Goal: Task Accomplishment & Management: Manage account settings

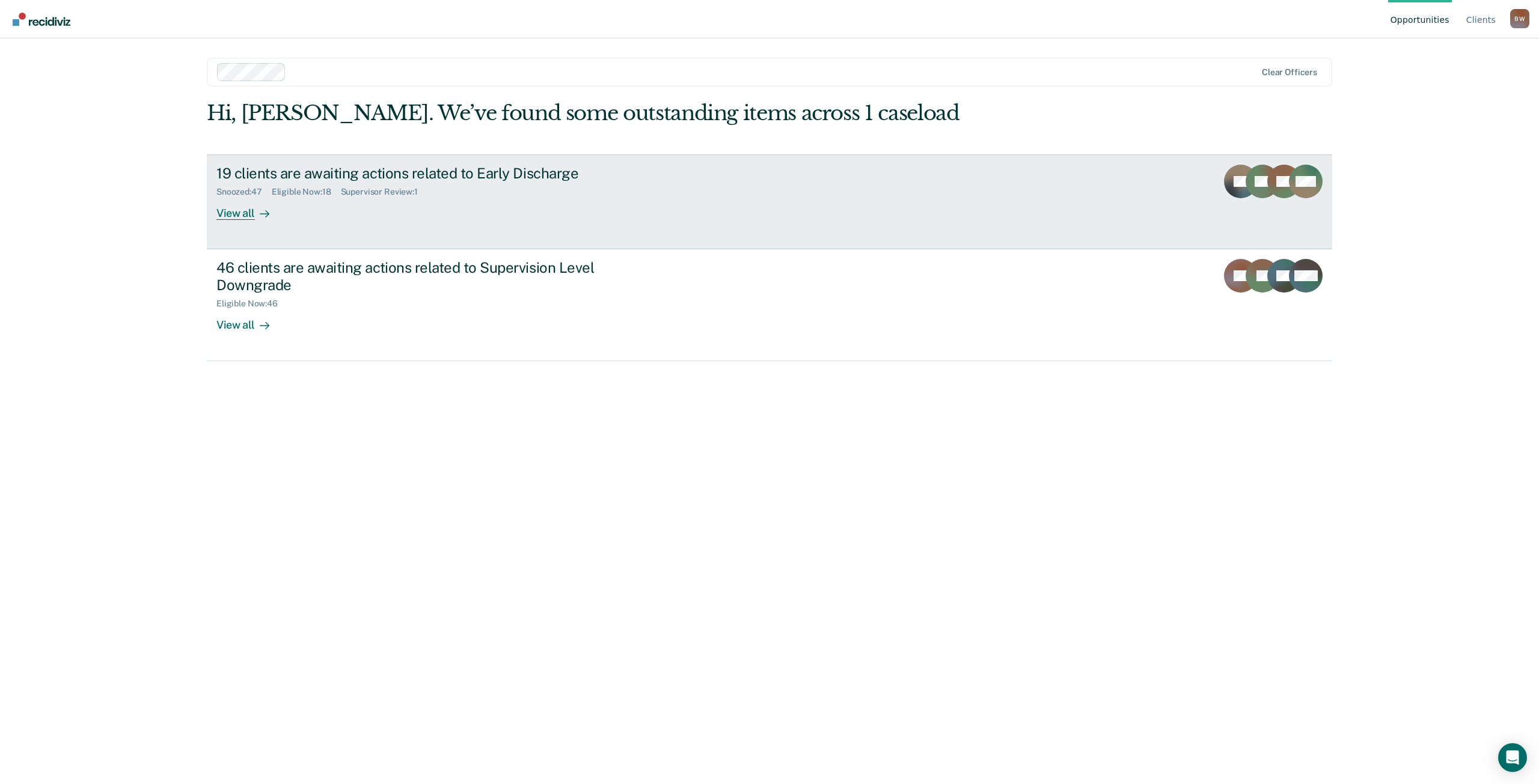
click at [249, 214] on div "View all" at bounding box center [250, 208] width 67 height 24
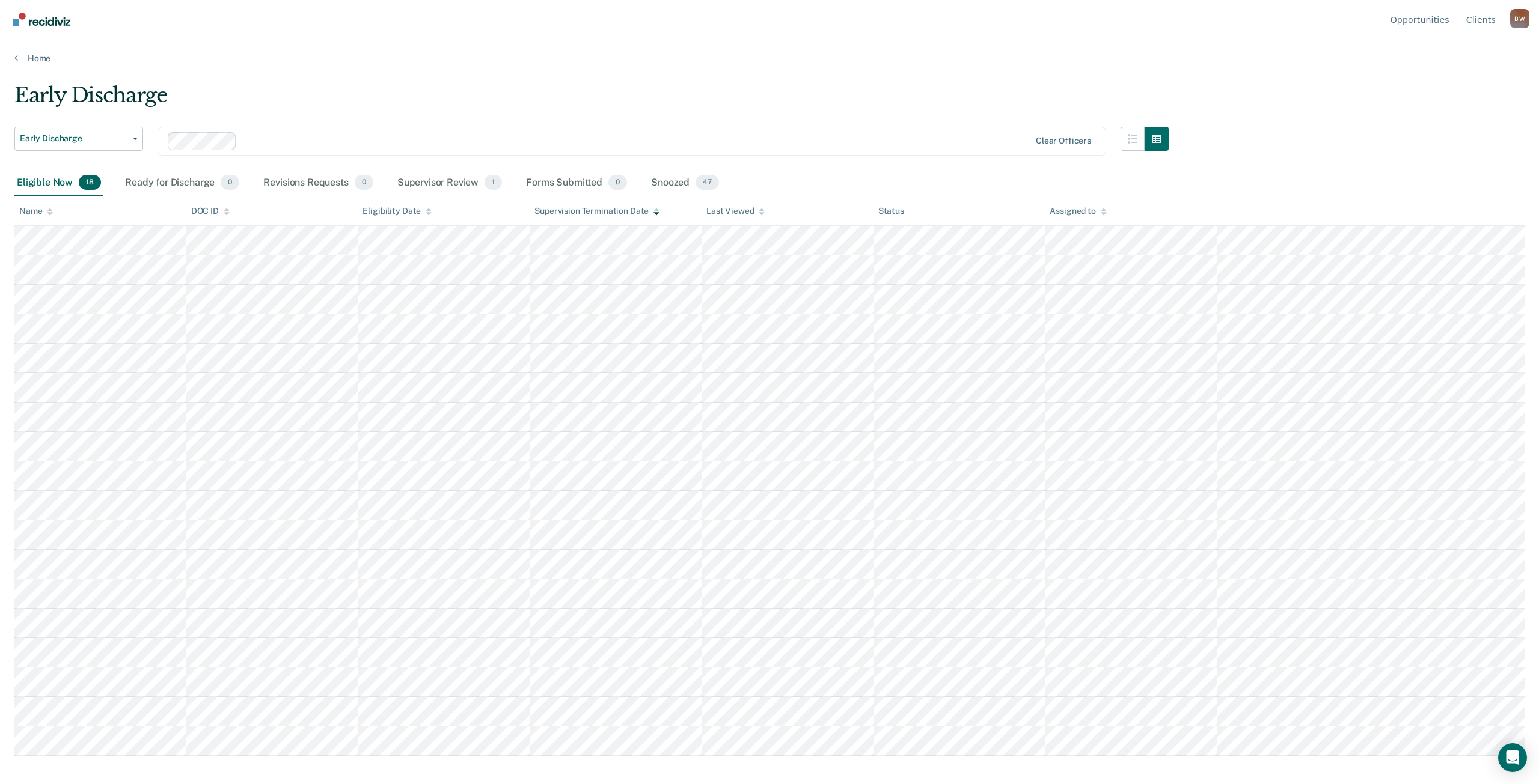
click at [1521, 19] on div "B W" at bounding box center [1520, 19] width 19 height 19
click at [1458, 100] on button "Log Out" at bounding box center [1472, 94] width 116 height 19
